Goal: Task Accomplishment & Management: Use online tool/utility

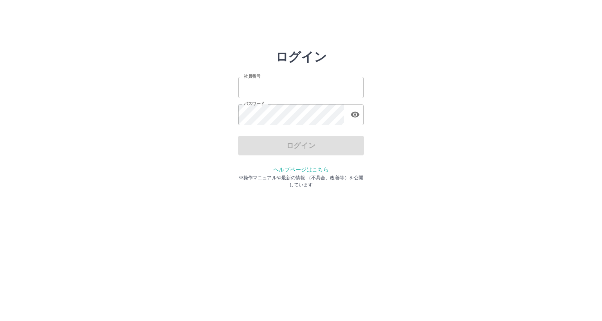
type input "*******"
click at [318, 142] on div "ログイン" at bounding box center [300, 146] width 125 height 20
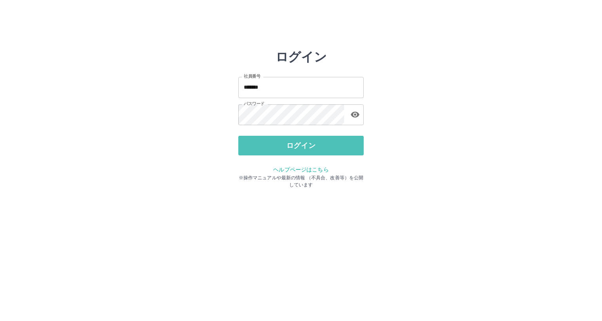
click at [318, 142] on button "ログイン" at bounding box center [300, 146] width 125 height 20
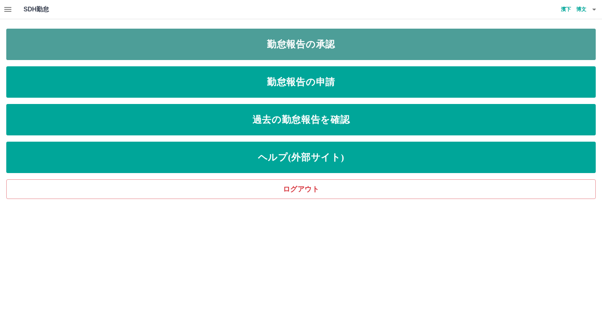
click at [297, 42] on link "勤怠報告の承認" at bounding box center [301, 44] width 590 height 31
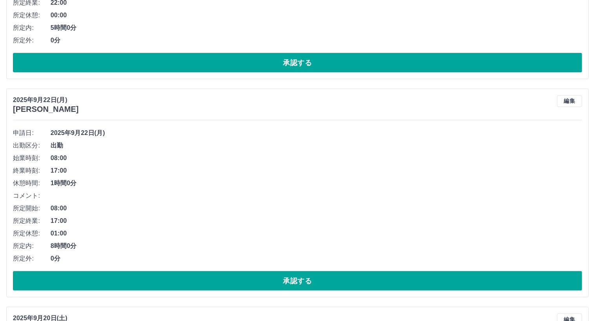
scroll to position [1188, 0]
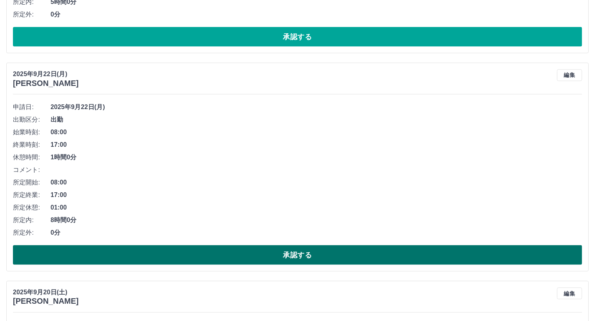
click at [182, 254] on button "承認する" at bounding box center [298, 255] width 570 height 20
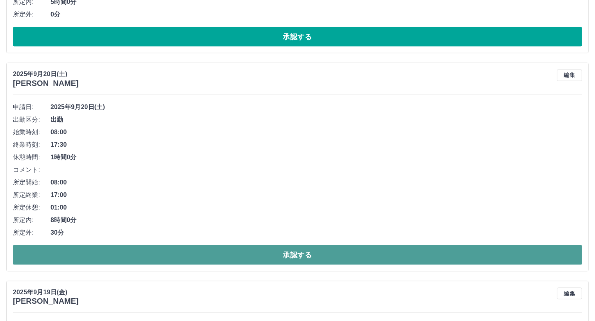
click at [224, 254] on button "承認する" at bounding box center [298, 255] width 570 height 20
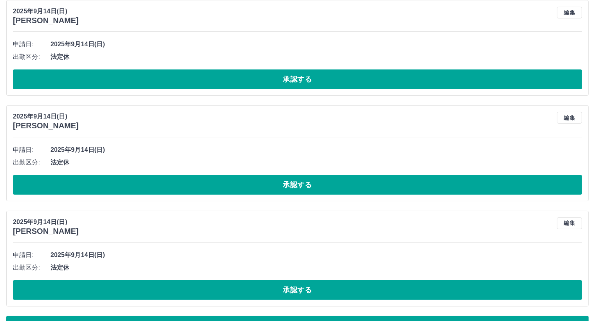
scroll to position [3071, 0]
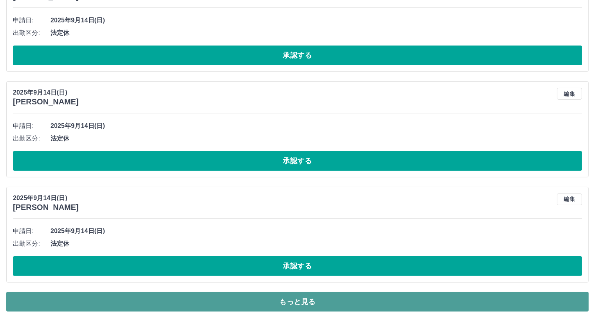
click at [530, 304] on button "もっと見る" at bounding box center [297, 302] width 583 height 20
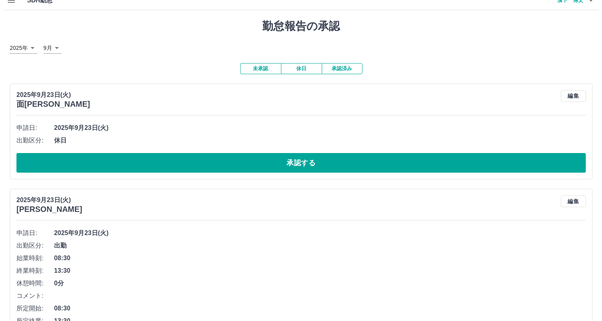
scroll to position [0, 0]
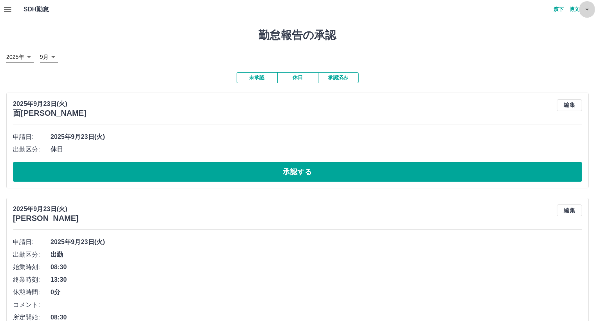
click at [588, 11] on icon "button" at bounding box center [587, 9] width 9 height 9
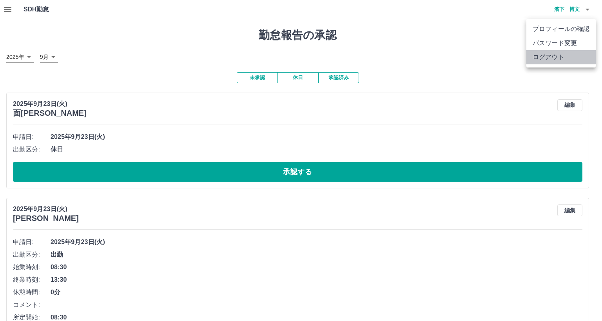
click at [549, 55] on li "ログアウト" at bounding box center [560, 57] width 69 height 14
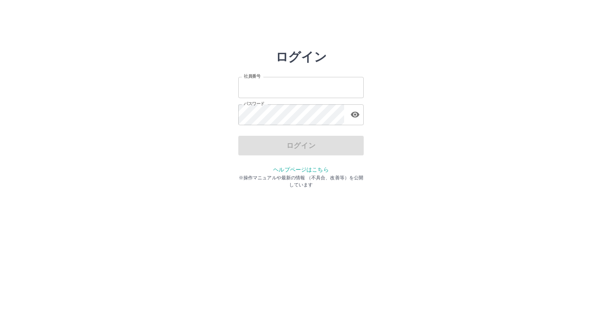
type input "*******"
click at [269, 146] on div "ログイン" at bounding box center [300, 146] width 125 height 20
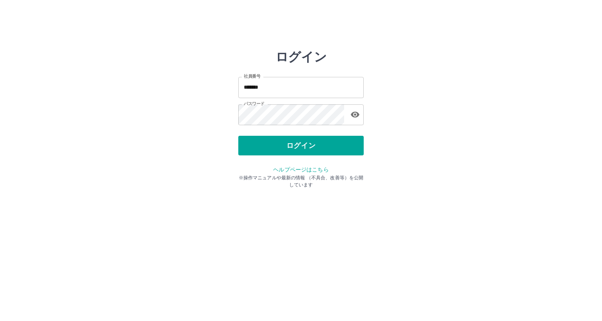
click at [269, 146] on button "ログイン" at bounding box center [300, 146] width 125 height 20
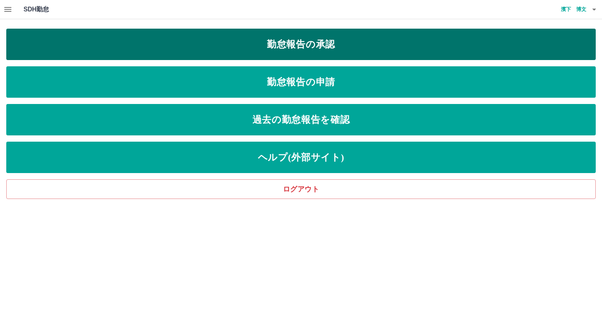
click at [276, 45] on link "勤怠報告の承認" at bounding box center [301, 44] width 590 height 31
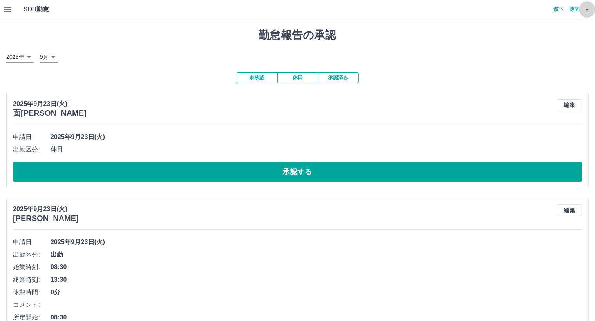
click at [586, 9] on icon "button" at bounding box center [588, 10] width 4 height 2
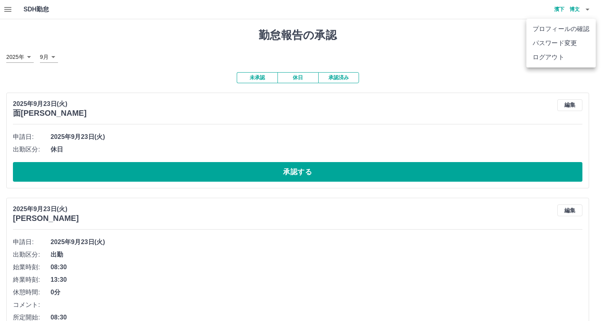
click at [559, 58] on li "ログアウト" at bounding box center [560, 57] width 69 height 14
